Goal: Task Accomplishment & Management: Manage account settings

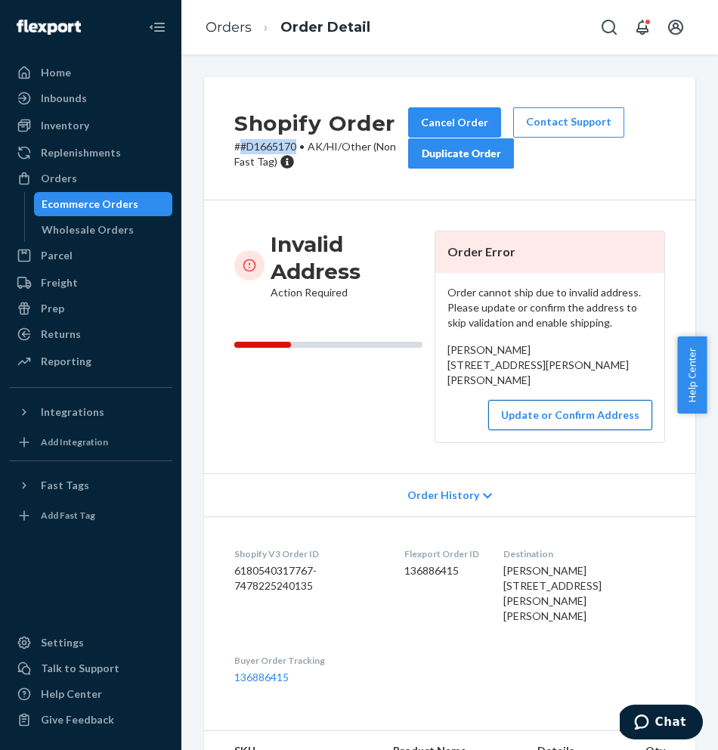
click at [578, 430] on button "Update or Confirm Address" at bounding box center [571, 415] width 164 height 30
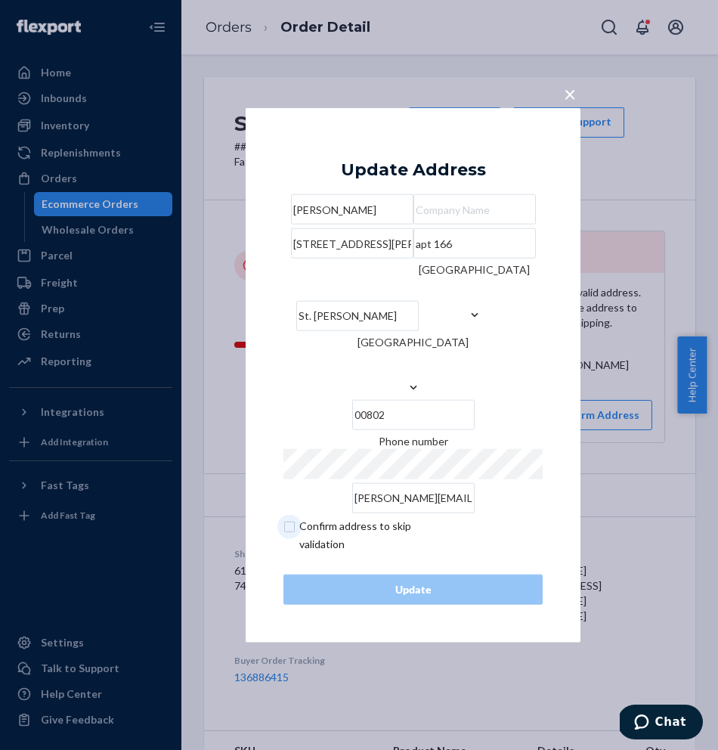
click at [296, 548] on input "checkbox" at bounding box center [371, 535] width 175 height 36
checkbox input "true"
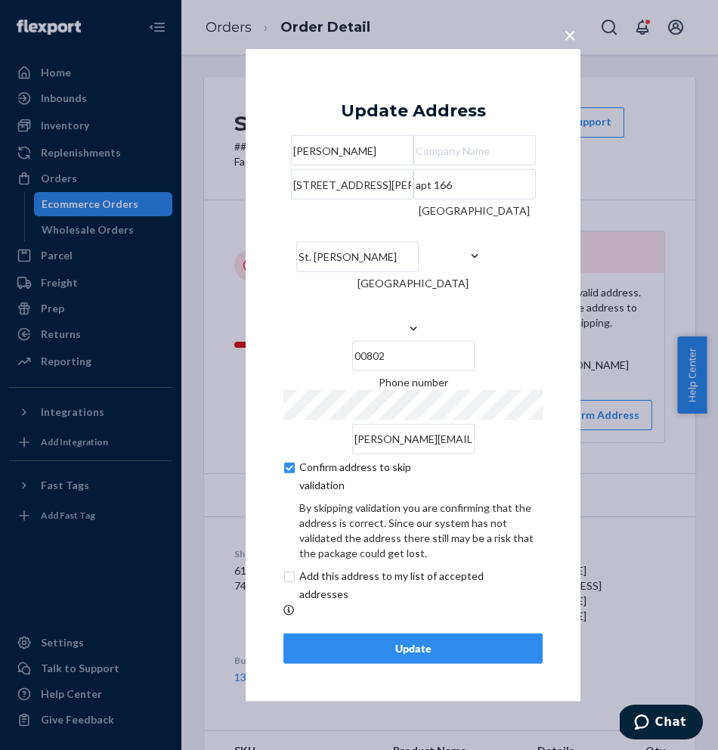
click at [314, 271] on input "St. [PERSON_NAME]" at bounding box center [357, 256] width 123 height 30
click at [303, 271] on input "St. [PERSON_NAME]" at bounding box center [357, 256] width 123 height 30
type input "St [PERSON_NAME]"
click at [383, 663] on button "Update" at bounding box center [413, 648] width 259 height 30
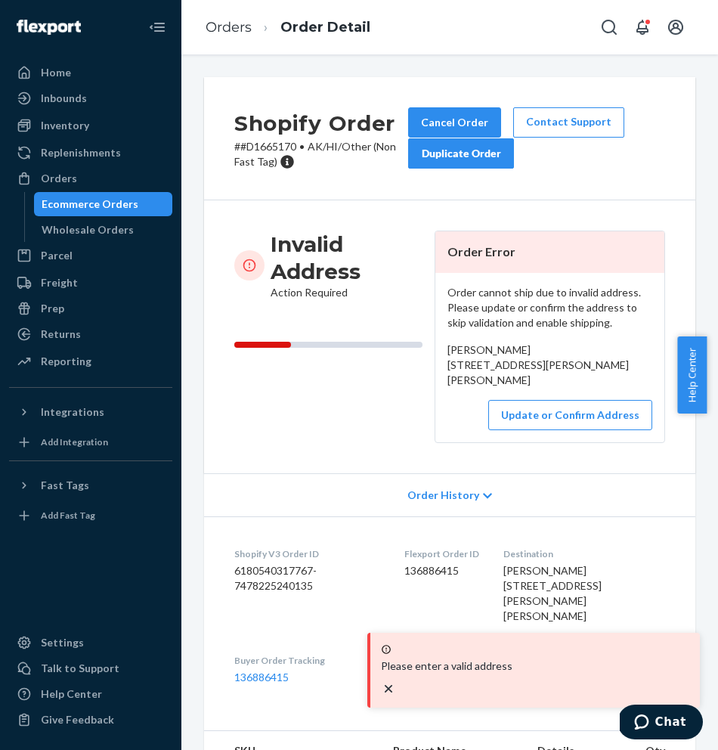
click at [483, 377] on div "[PERSON_NAME] [STREET_ADDRESS][PERSON_NAME][PERSON_NAME]" at bounding box center [550, 365] width 205 height 45
click at [532, 430] on button "Update or Confirm Address" at bounding box center [571, 415] width 164 height 30
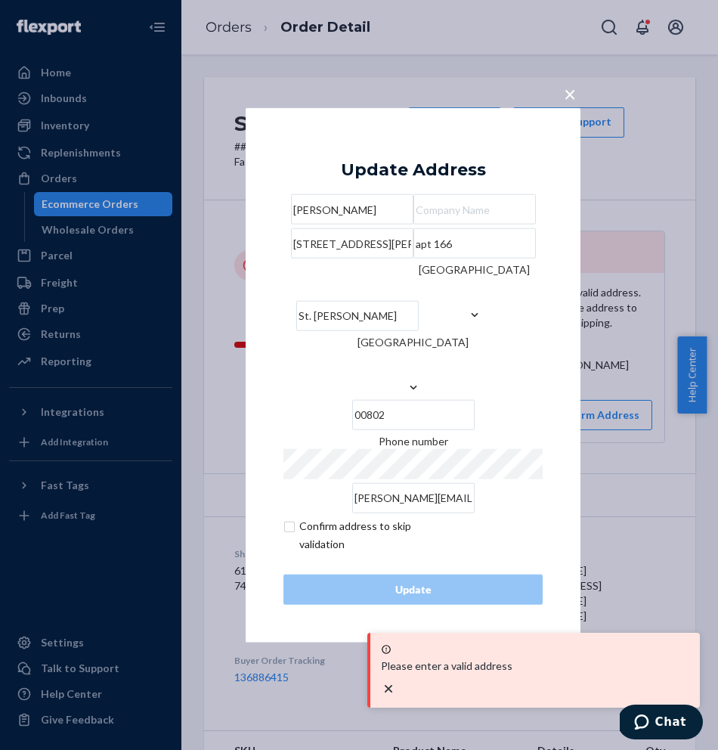
click at [312, 375] on div "[GEOGRAPHIC_DATA][PERSON_NAME] [GEOGRAPHIC_DATA] 00802" at bounding box center [413, 348] width 259 height 172
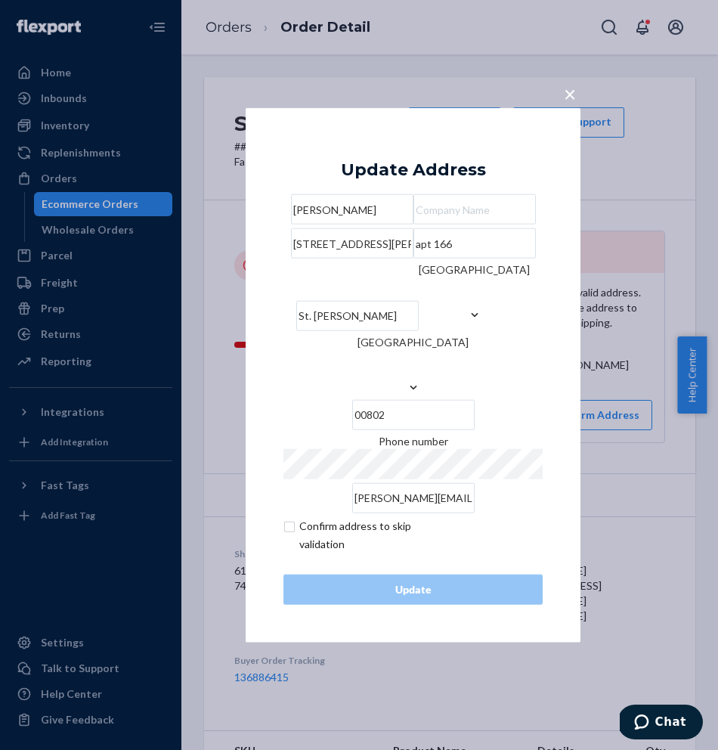
click at [313, 330] on input "St. [PERSON_NAME]" at bounding box center [357, 315] width 123 height 30
click at [307, 330] on input "St. [PERSON_NAME]" at bounding box center [357, 315] width 123 height 30
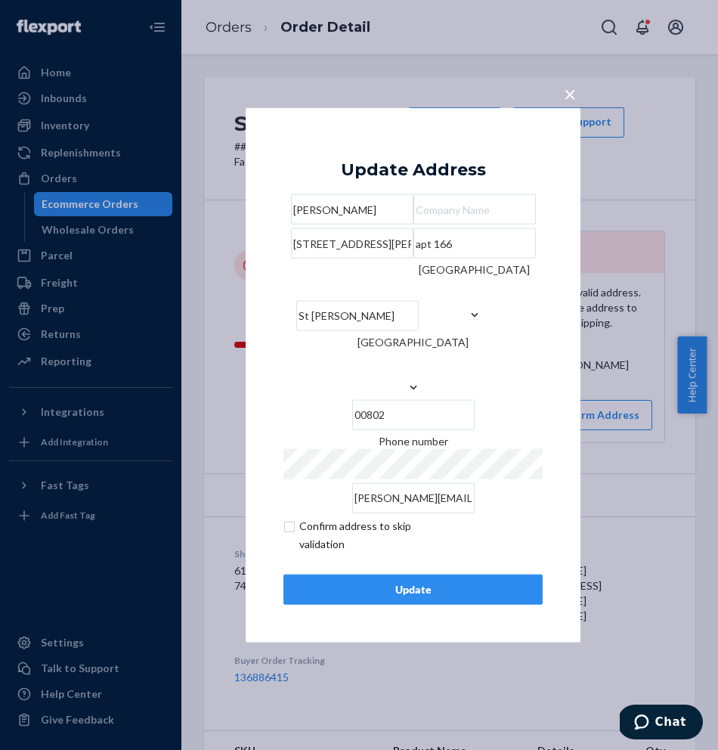
type input "St [PERSON_NAME]"
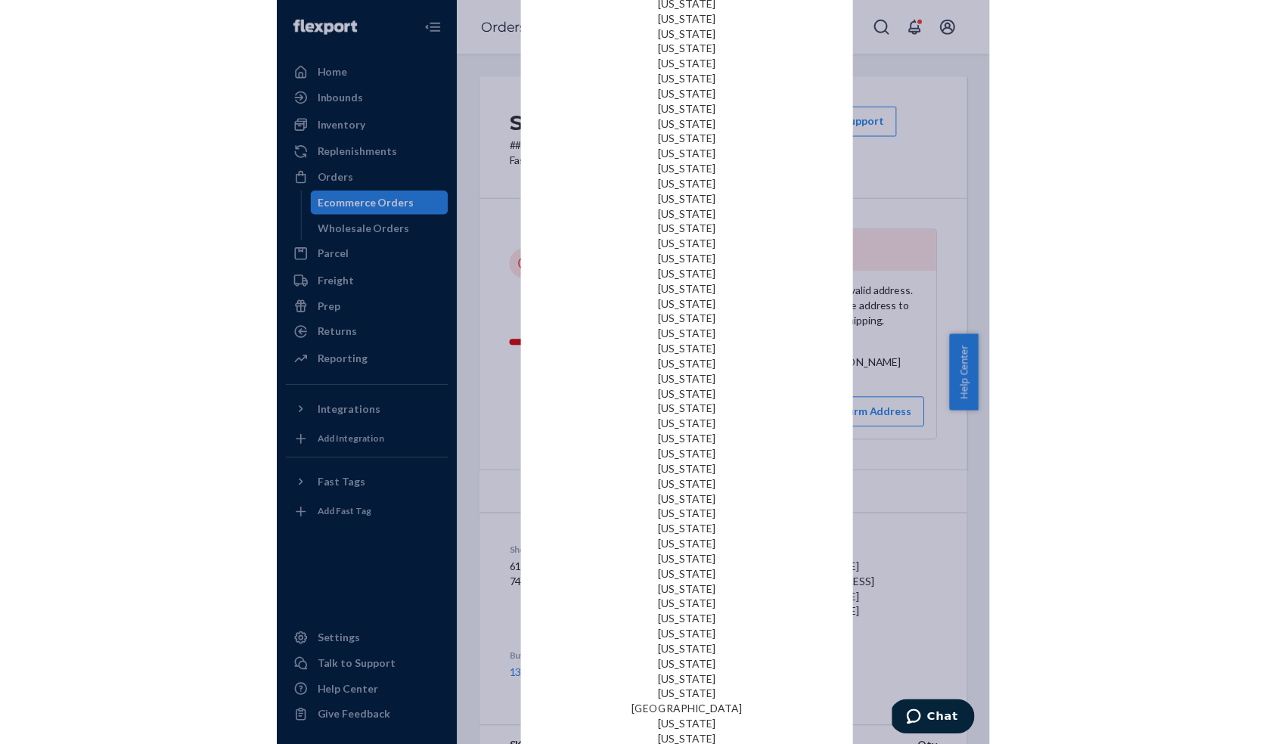
scroll to position [1404, 0]
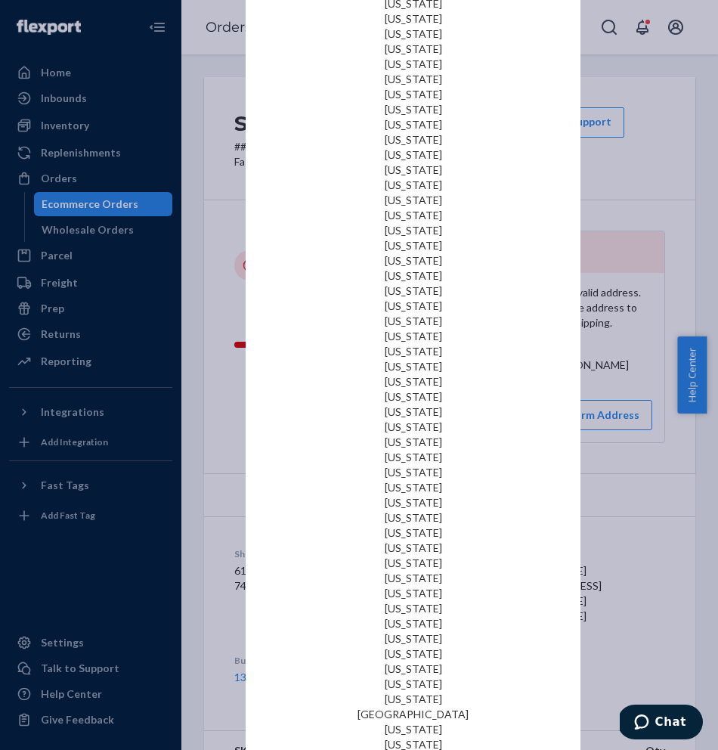
click at [476, 707] on div "[GEOGRAPHIC_DATA]" at bounding box center [413, 714] width 259 height 15
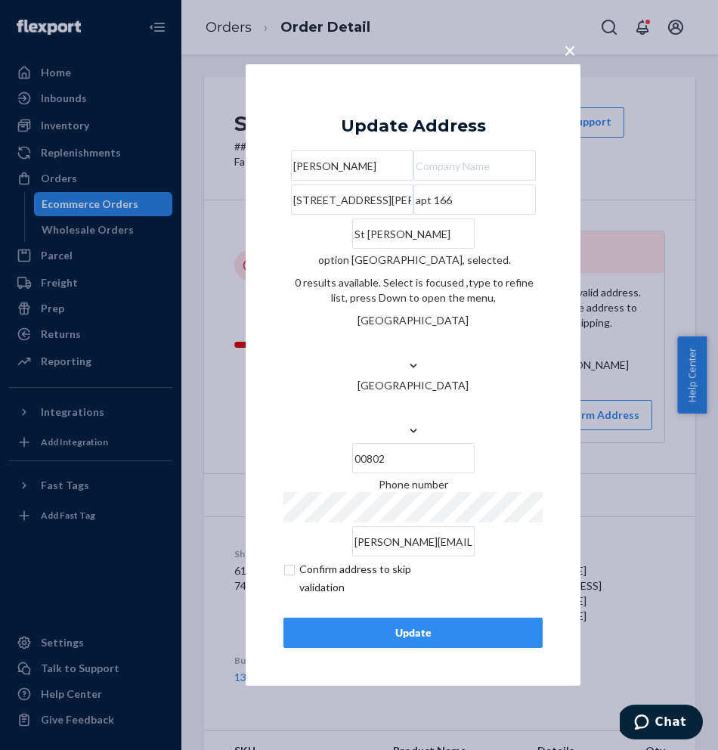
click at [424, 116] on div "× Update Address [PERSON_NAME] [STREET_ADDRESS][PERSON_NAME][PERSON_NAME]. 0 re…" at bounding box center [413, 375] width 335 height 622
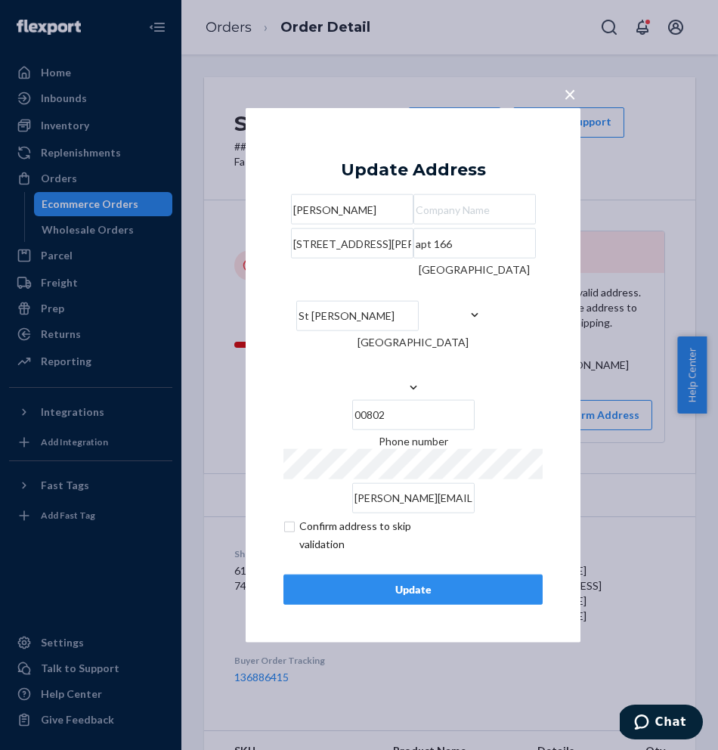
click at [340, 259] on input "[STREET_ADDRESS][PERSON_NAME]" at bounding box center [352, 243] width 123 height 30
click at [363, 194] on input "[PERSON_NAME]" at bounding box center [352, 209] width 123 height 30
click at [387, 259] on input "[STREET_ADDRESS][PERSON_NAME]" at bounding box center [352, 243] width 123 height 30
click at [296, 553] on input "checkbox" at bounding box center [371, 535] width 175 height 36
checkbox input "true"
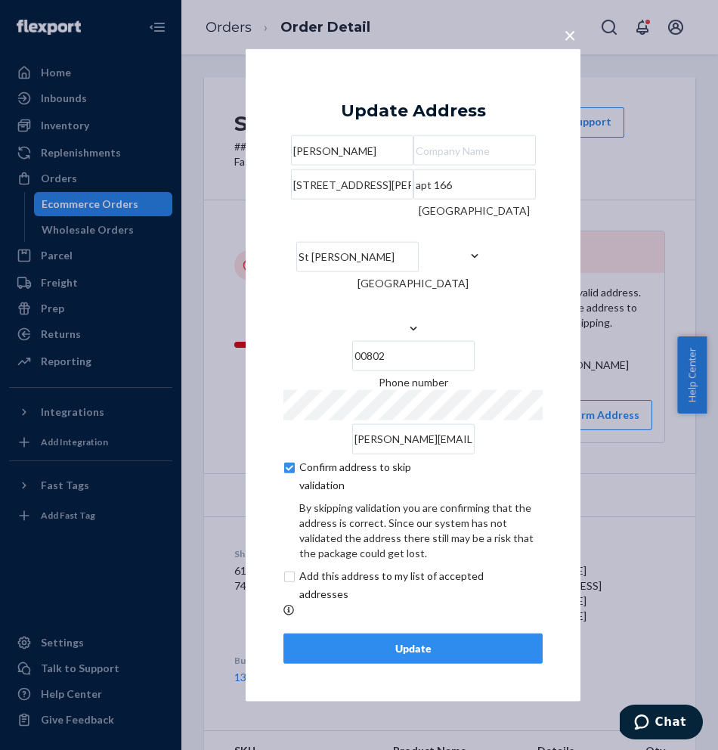
click at [330, 656] on div "Update" at bounding box center [413, 648] width 234 height 15
